Goal: Use online tool/utility: Utilize a website feature to perform a specific function

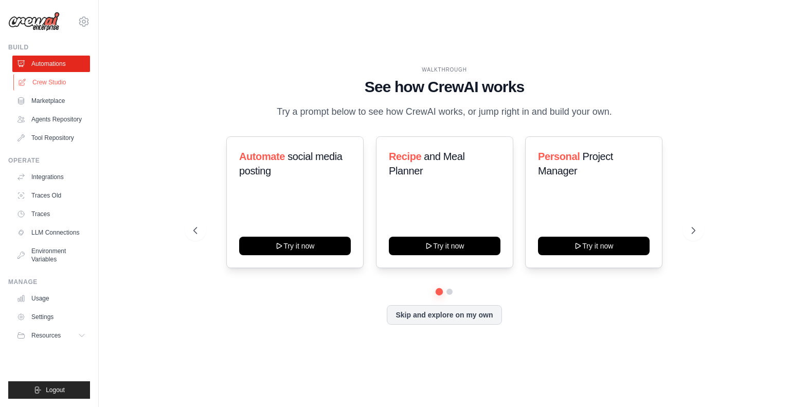
click at [45, 87] on link "Crew Studio" at bounding box center [52, 82] width 78 height 16
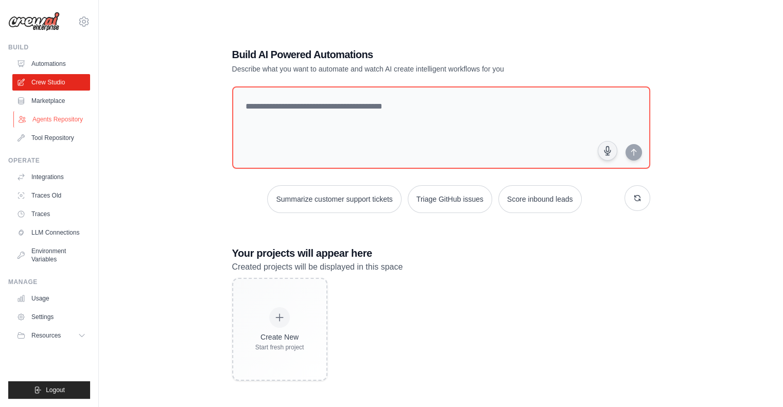
click at [43, 114] on link "Agents Repository" at bounding box center [52, 119] width 78 height 16
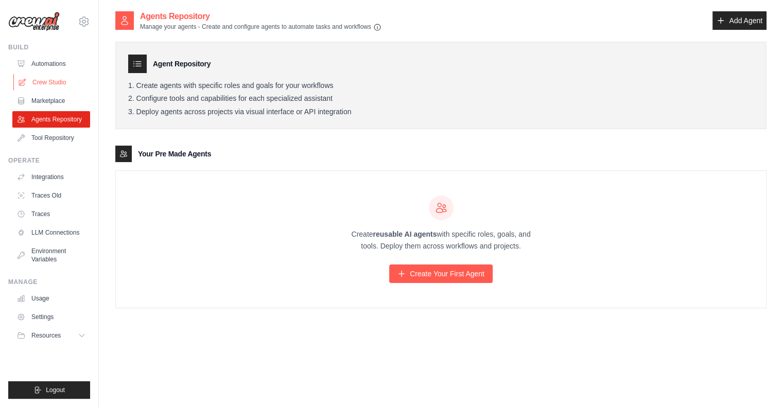
click at [55, 86] on link "Crew Studio" at bounding box center [52, 82] width 78 height 16
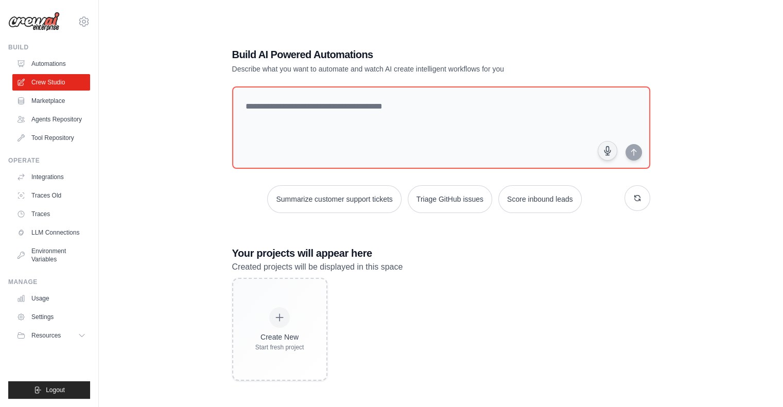
click at [373, 120] on textarea at bounding box center [441, 127] width 418 height 82
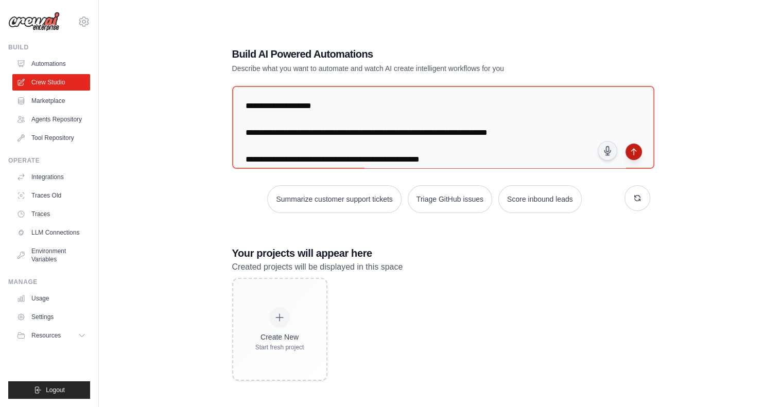
type textarea "**********"
click at [634, 151] on button "submit" at bounding box center [633, 152] width 16 height 16
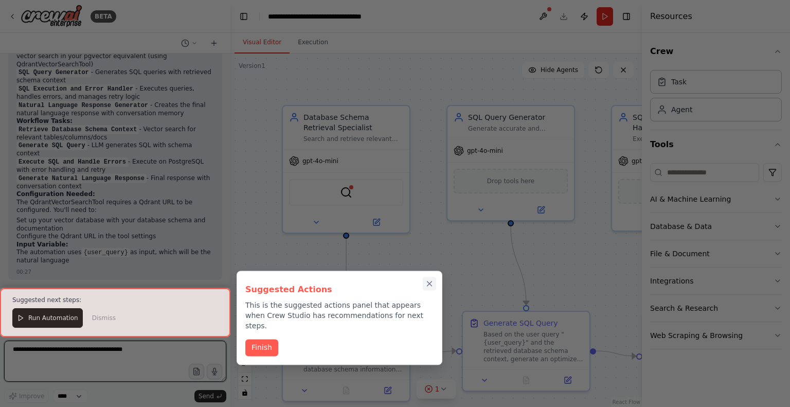
scroll to position [967, 0]
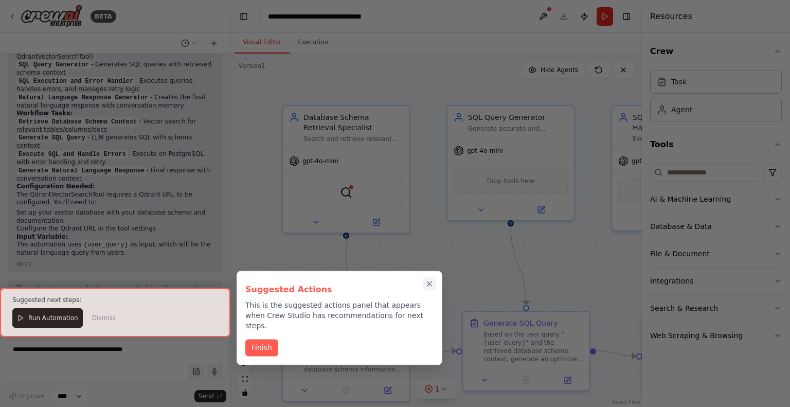
click at [431, 280] on icon "Close walkthrough" at bounding box center [429, 283] width 9 height 9
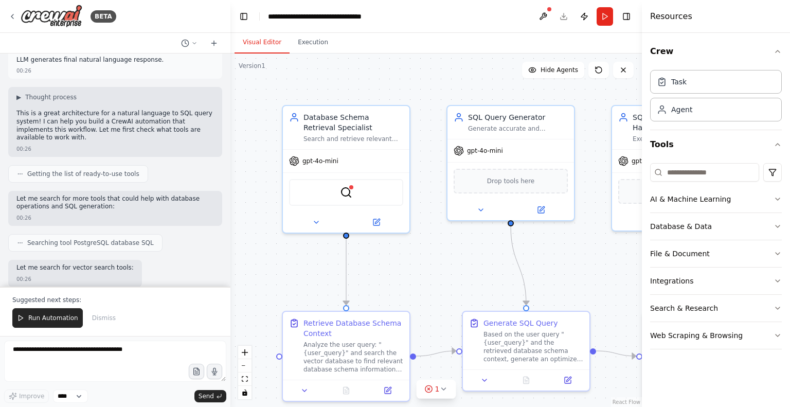
scroll to position [0, 0]
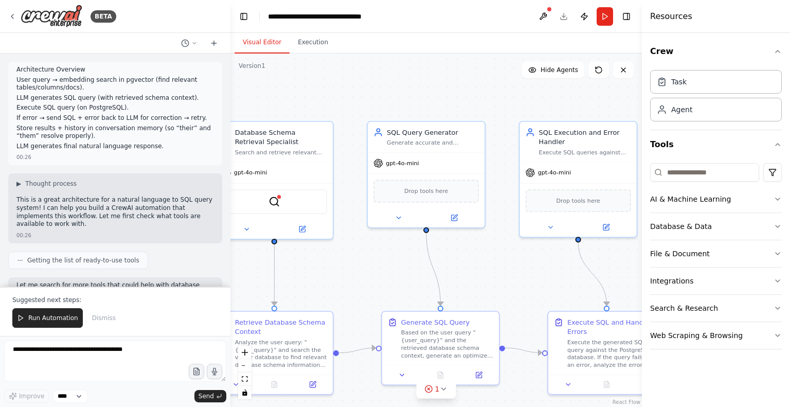
drag, startPoint x: 368, startPoint y: 267, endPoint x: 246, endPoint y: 272, distance: 122.6
click at [246, 272] on div ".deletable-edge-delete-btn { width: 20px; height: 20px; border: 0px solid #ffff…" at bounding box center [437, 230] width 412 height 353
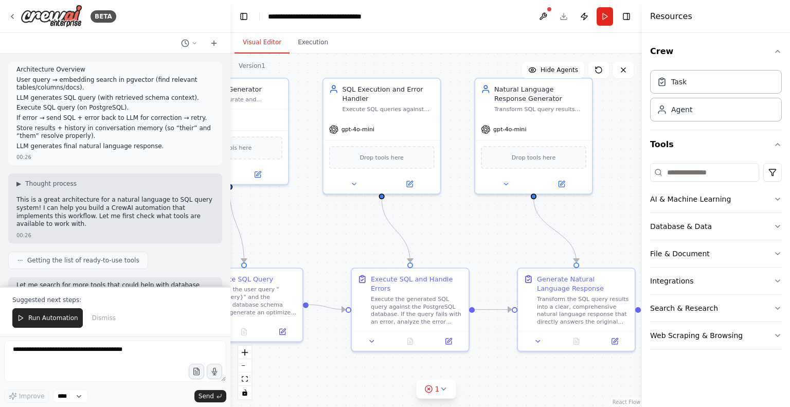
drag, startPoint x: 418, startPoint y: 267, endPoint x: 263, endPoint y: 220, distance: 161.3
click at [263, 220] on div ".deletable-edge-delete-btn { width: 20px; height: 20px; border: 0px solid #ffff…" at bounding box center [437, 230] width 412 height 353
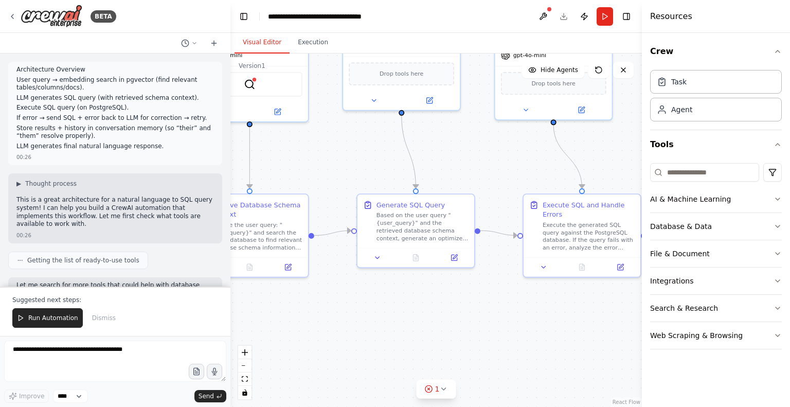
drag, startPoint x: 296, startPoint y: 246, endPoint x: 479, endPoint y: 174, distance: 195.9
click at [479, 174] on div ".deletable-edge-delete-btn { width: 20px; height: 20px; border: 0px solid #ffff…" at bounding box center [437, 230] width 412 height 353
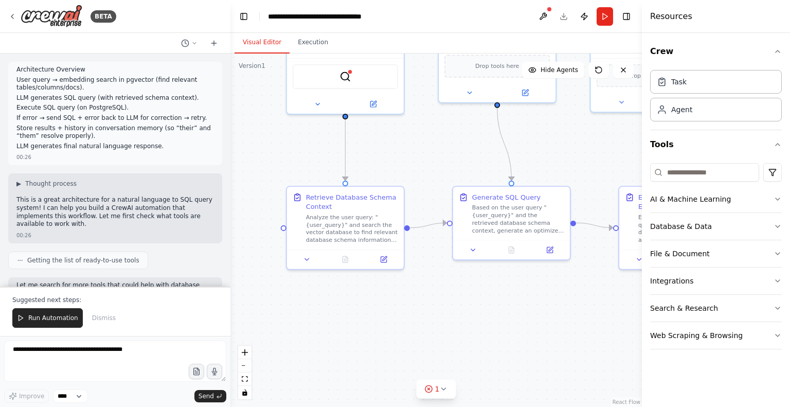
drag, startPoint x: 479, startPoint y: 174, endPoint x: 574, endPoint y: 166, distance: 96.0
click at [574, 166] on div ".deletable-edge-delete-btn { width: 20px; height: 20px; border: 0px solid #ffff…" at bounding box center [437, 230] width 412 height 353
click at [308, 255] on icon at bounding box center [307, 258] width 8 height 8
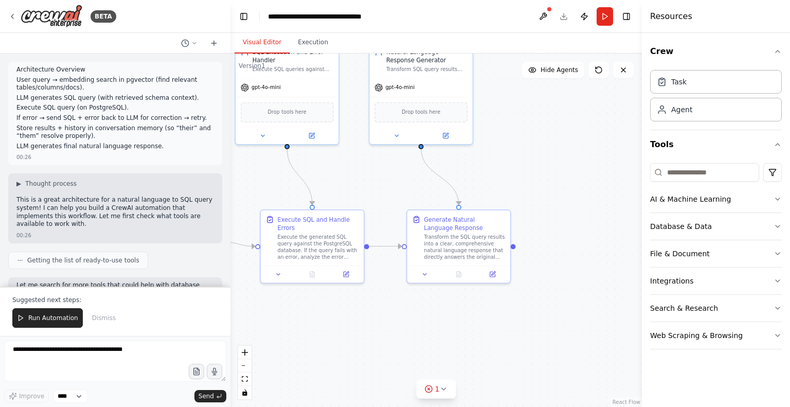
drag, startPoint x: 514, startPoint y: 330, endPoint x: 180, endPoint y: 342, distance: 334.2
click at [180, 342] on div "BETA Architecture Overview User query → embedding search in pgvector (find rele…" at bounding box center [395, 203] width 790 height 407
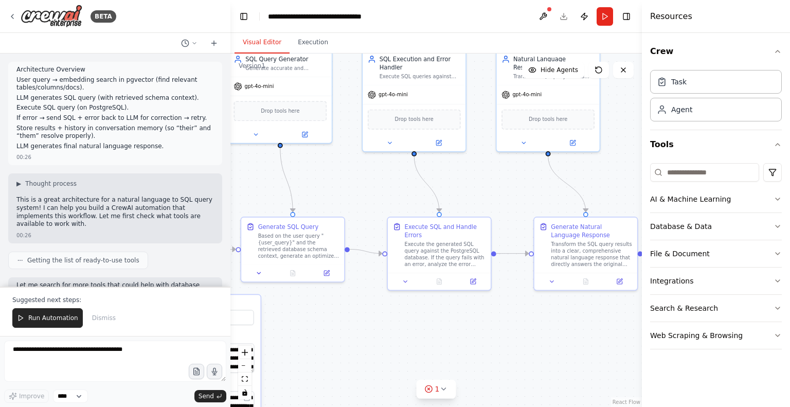
drag, startPoint x: 302, startPoint y: 353, endPoint x: 428, endPoint y: 360, distance: 126.8
click at [428, 360] on div ".deletable-edge-delete-btn { width: 20px; height: 20px; border: 0px solid #ffff…" at bounding box center [437, 230] width 412 height 353
